Goal: Information Seeking & Learning: Check status

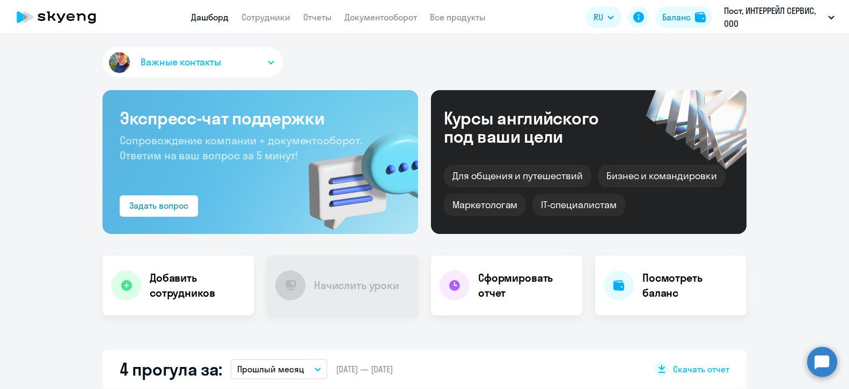
select select "30"
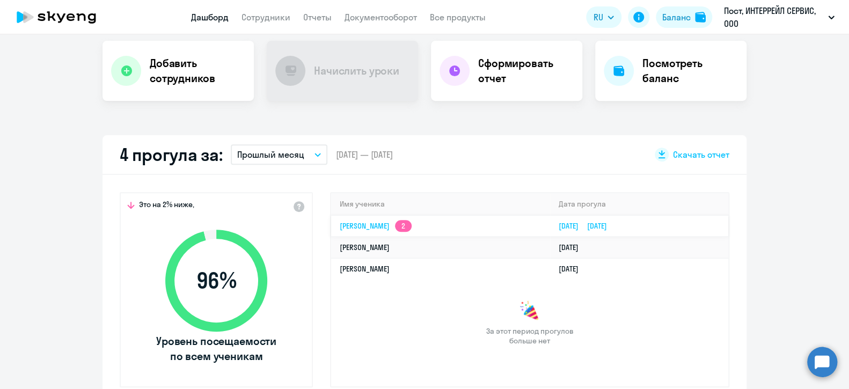
click at [332, 224] on td "[PERSON_NAME] 2" at bounding box center [440, 225] width 219 height 21
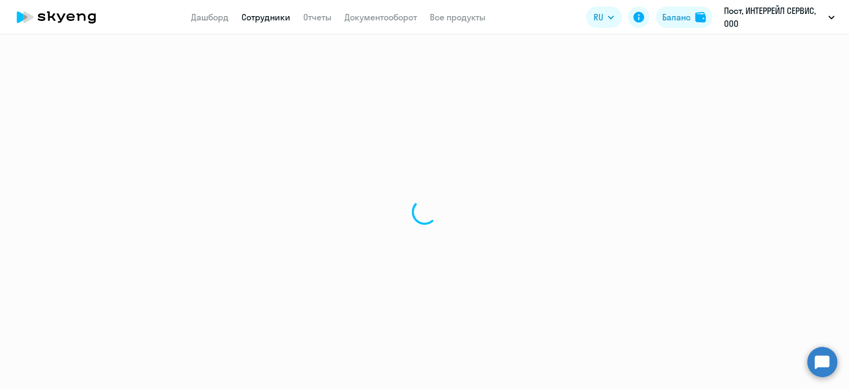
select select "english"
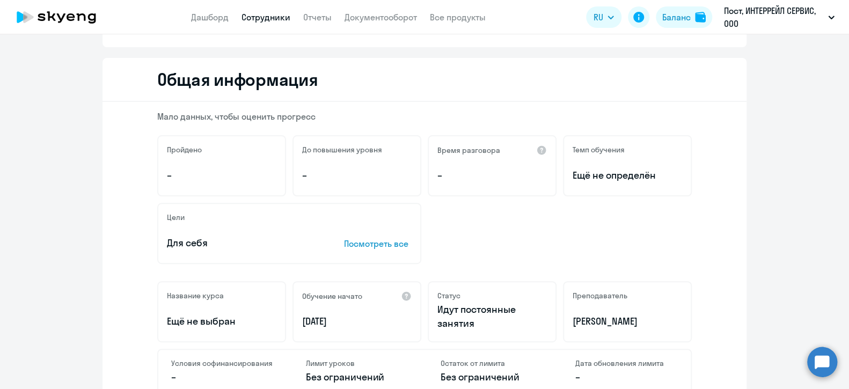
scroll to position [107, 0]
click at [206, 20] on link "Дашборд" at bounding box center [210, 17] width 38 height 11
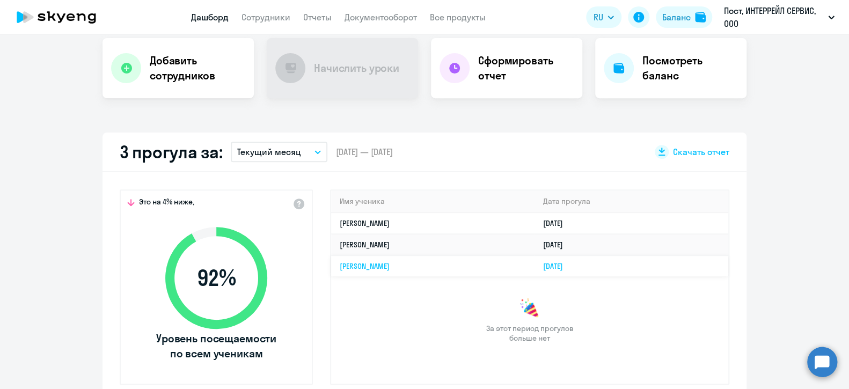
scroll to position [236, 0]
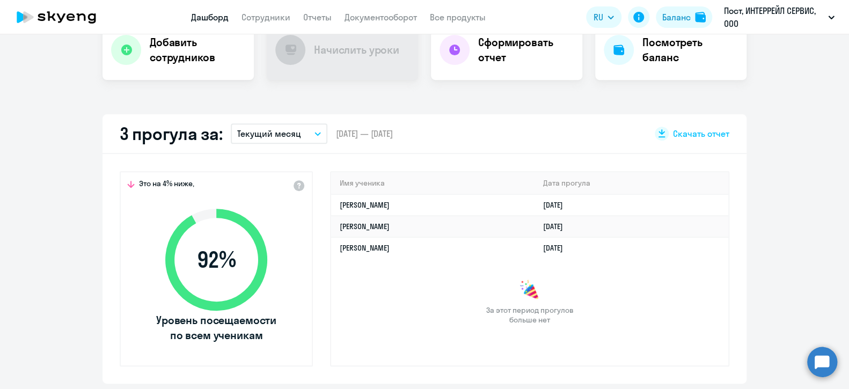
click at [315, 130] on button "Текущий месяц" at bounding box center [279, 133] width 97 height 20
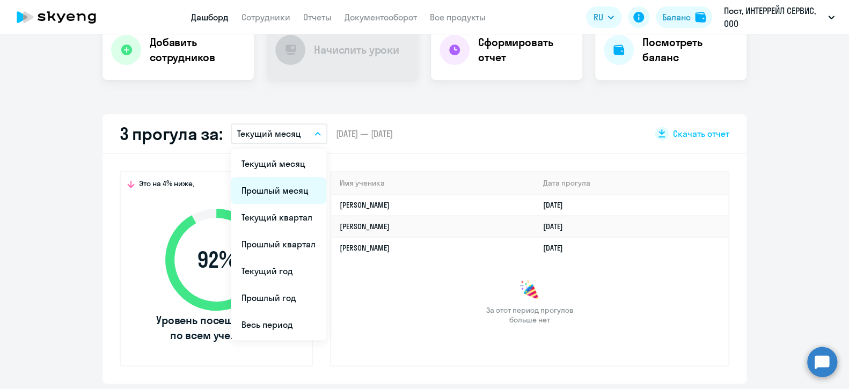
click at [275, 189] on li "Прошлый месяц" at bounding box center [279, 190] width 96 height 27
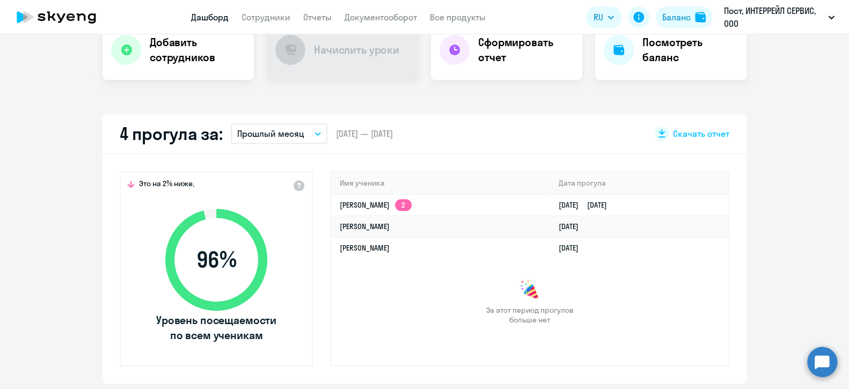
select select "30"
drag, startPoint x: 699, startPoint y: 199, endPoint x: 337, endPoint y: 201, distance: 362.3
click at [337, 201] on tr "Юлия Юрьевна Шнайдер 2 14.08.2025 13.08.2025" at bounding box center [529, 204] width 397 height 21
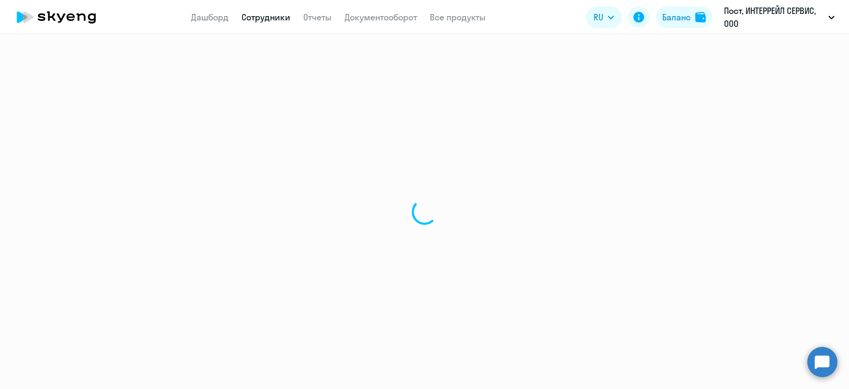
select select "english"
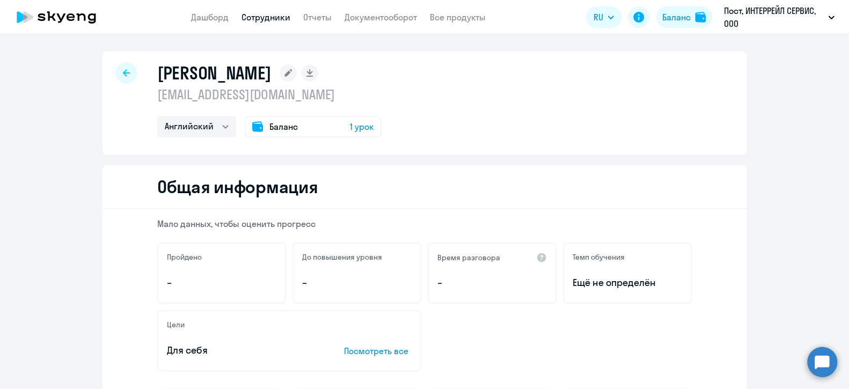
click at [123, 75] on icon at bounding box center [126, 73] width 7 height 8
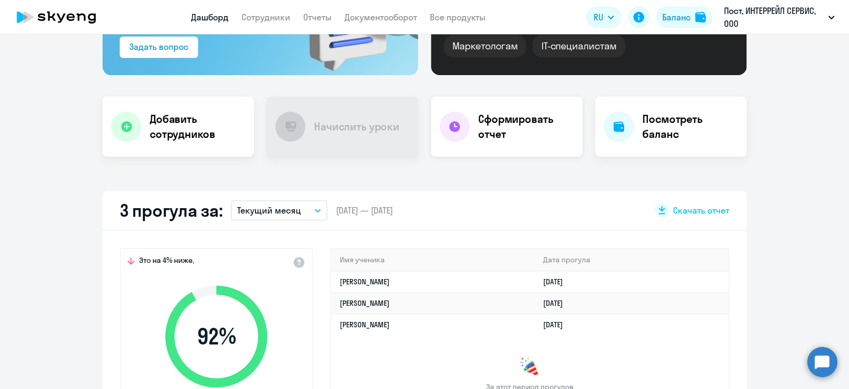
scroll to position [160, 0]
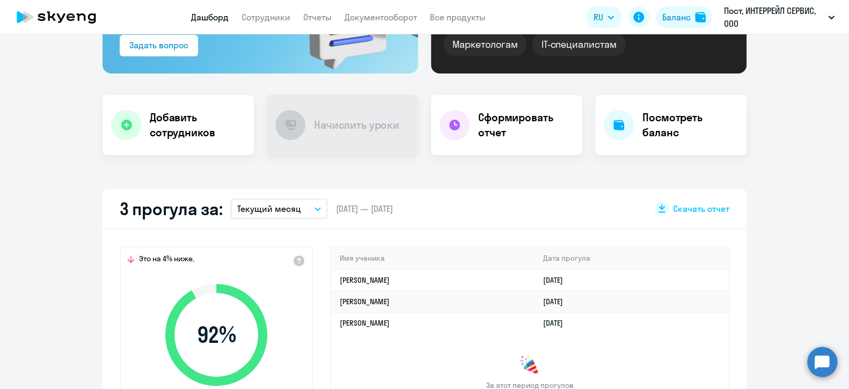
click at [315, 207] on icon "button" at bounding box center [318, 209] width 6 height 4
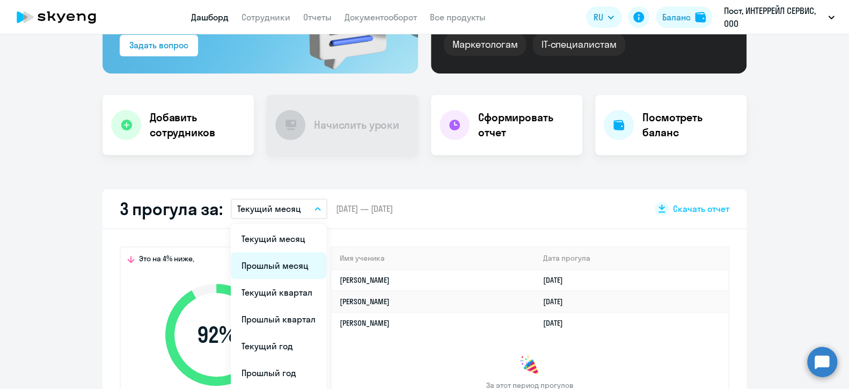
click at [261, 263] on li "Прошлый месяц" at bounding box center [279, 265] width 96 height 27
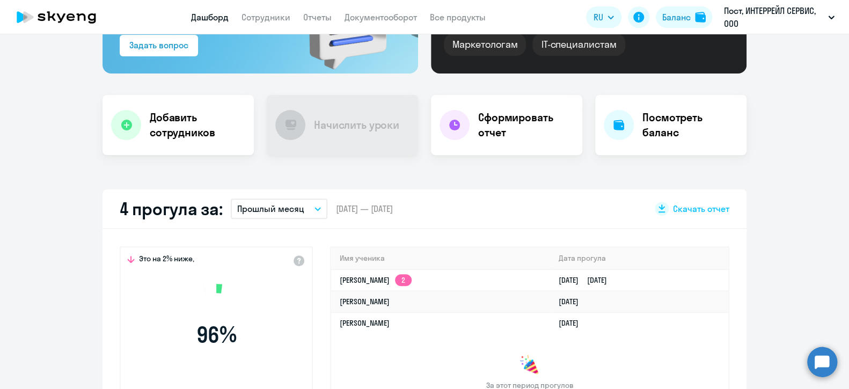
select select "30"
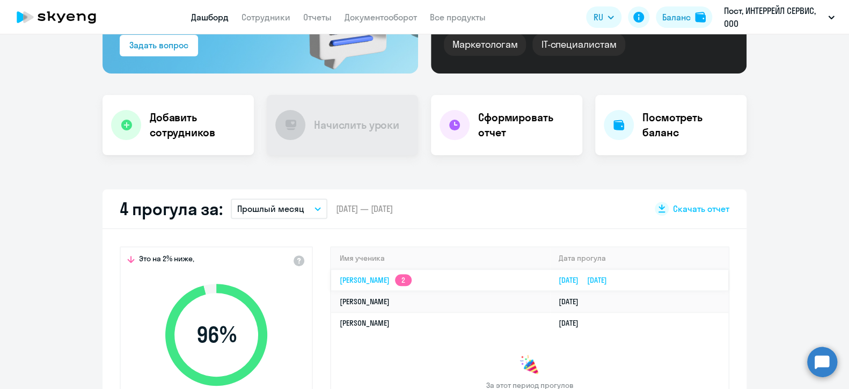
drag, startPoint x: 323, startPoint y: 280, endPoint x: 636, endPoint y: 273, distance: 313.5
click at [636, 273] on div "Это на 2% ниже, 96 % Уровень посещаемости по всем ученикам Имя ученика Дата про…" at bounding box center [425, 344] width 644 height 230
copy table "Имя ученика Дата прогула Юлия Юрьевна Шнайдер 2 14.08.2025 13.08.2025"
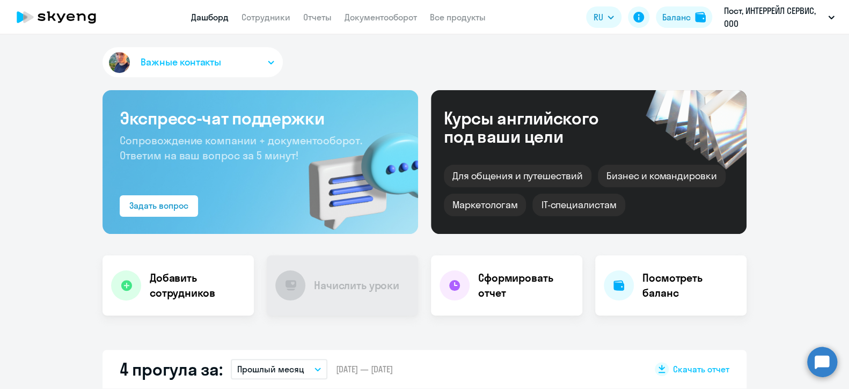
click at [55, 17] on icon at bounding box center [56, 17] width 94 height 27
click at [65, 14] on icon at bounding box center [61, 17] width 9 height 9
click at [207, 14] on link "Дашборд" at bounding box center [210, 17] width 38 height 11
click at [284, 18] on link "Сотрудники" at bounding box center [266, 17] width 49 height 11
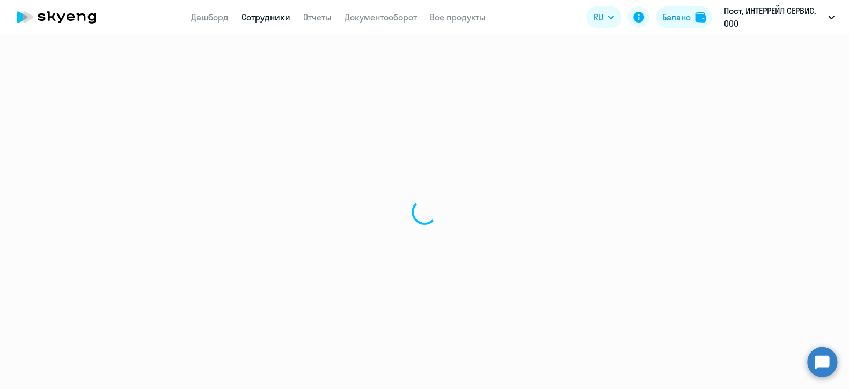
select select "30"
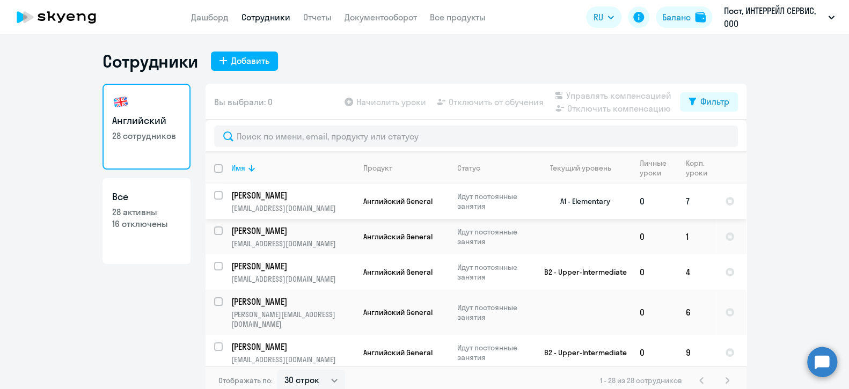
click at [214, 194] on input "select row 22355505" at bounding box center [224, 201] width 21 height 21
checkbox input "true"
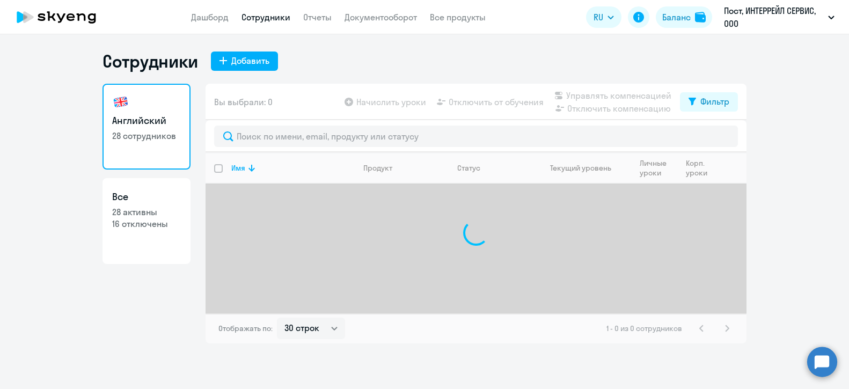
select select "30"
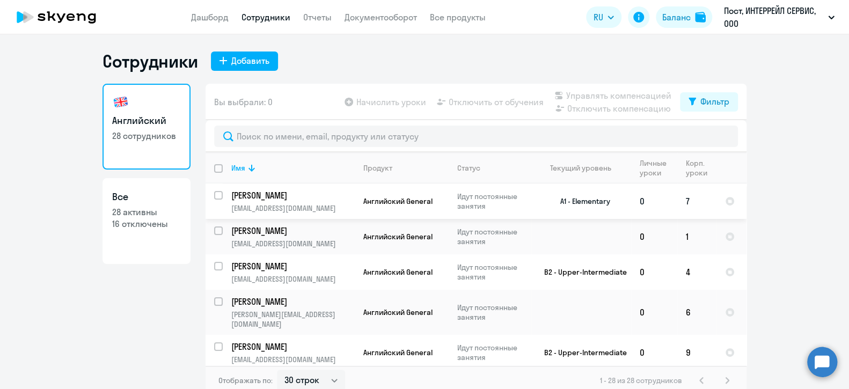
click at [214, 198] on input "select row 22355505" at bounding box center [224, 201] width 21 height 21
checkbox input "true"
